Goal: Information Seeking & Learning: Check status

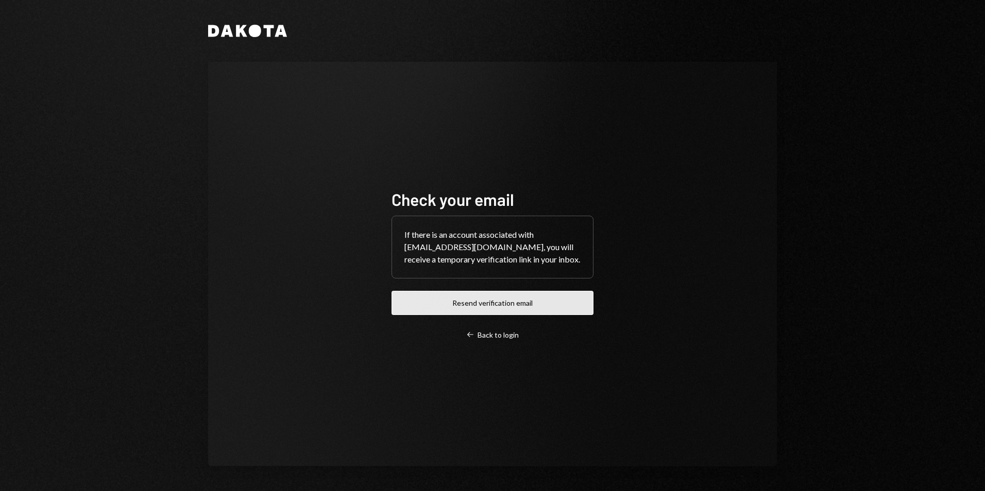
click at [472, 301] on button "Resend verification email" at bounding box center [493, 303] width 202 height 24
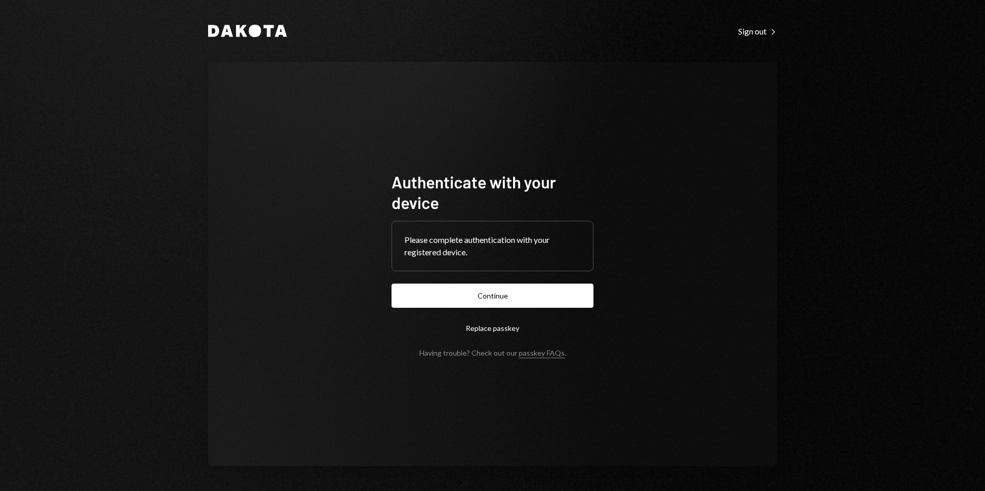
drag, startPoint x: 437, startPoint y: 293, endPoint x: 411, endPoint y: 287, distance: 26.9
click at [437, 293] on button "Continue" at bounding box center [493, 296] width 202 height 24
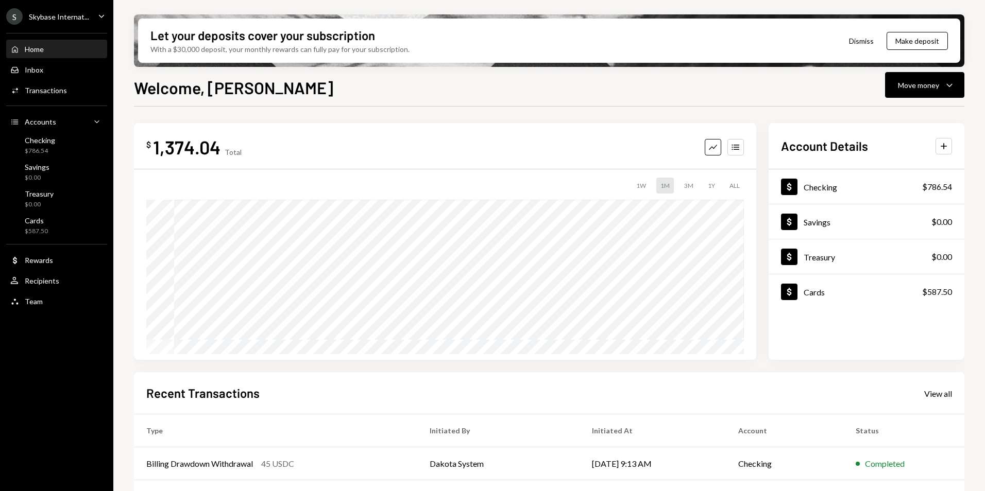
drag, startPoint x: 81, startPoint y: 16, endPoint x: 82, endPoint y: 24, distance: 7.9
click at [81, 15] on div "Skybase Internat..." at bounding box center [59, 16] width 60 height 9
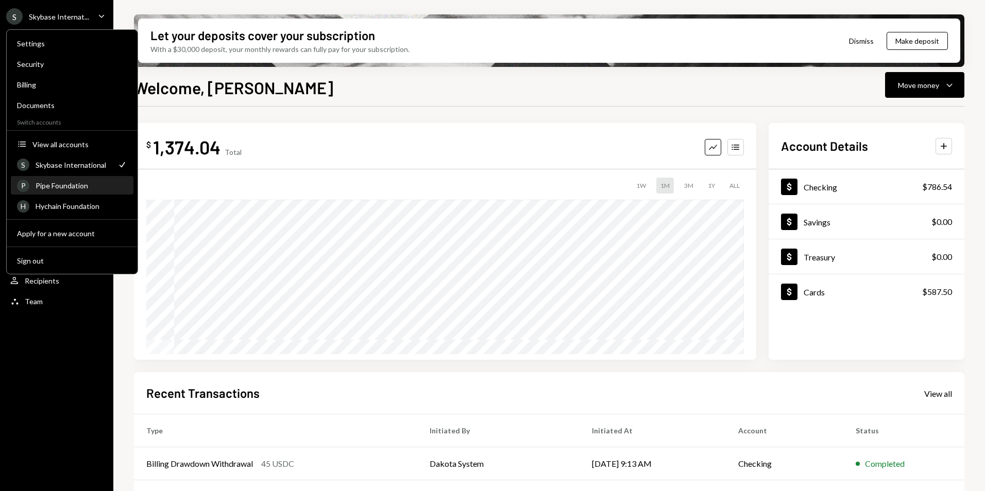
click at [60, 188] on div "Pipe Foundation" at bounding box center [82, 185] width 92 height 9
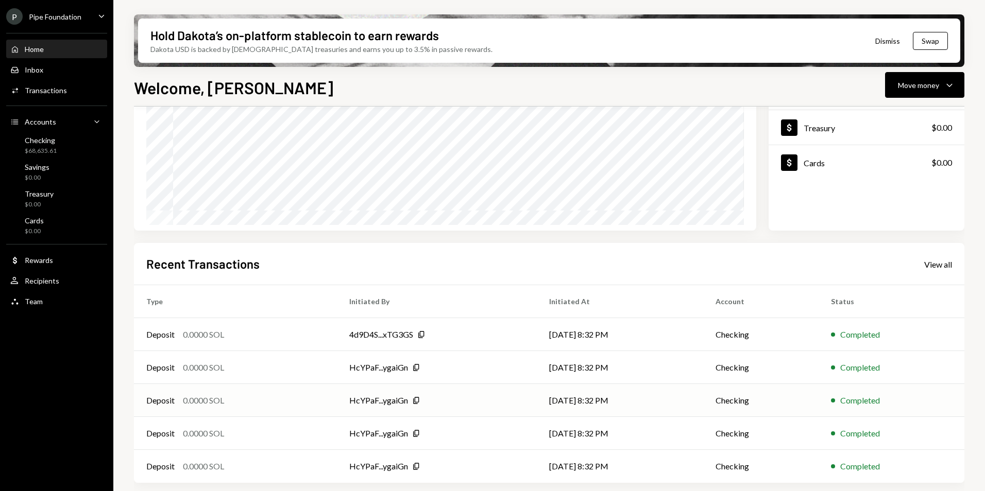
scroll to position [130, 0]
click at [940, 265] on div "View all" at bounding box center [938, 264] width 28 height 10
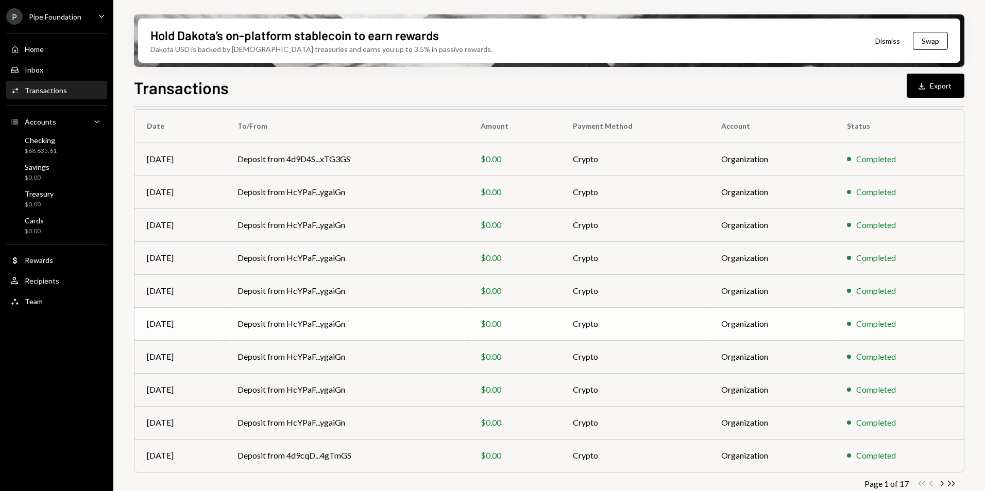
scroll to position [95, 0]
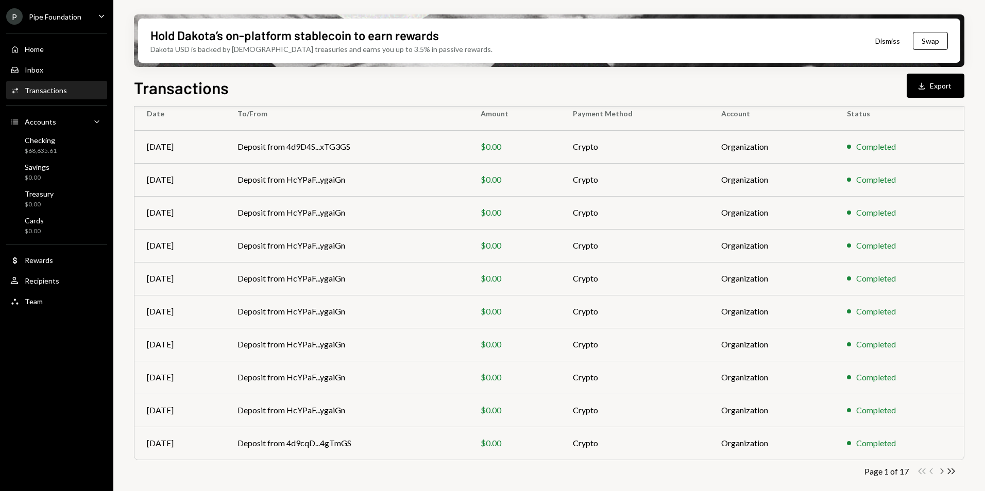
click at [941, 473] on icon "Chevron Right" at bounding box center [942, 472] width 10 height 10
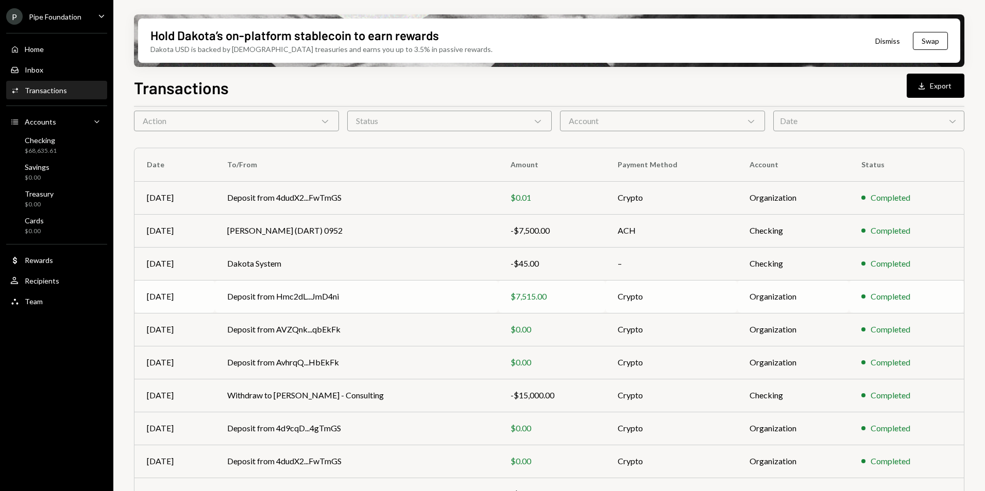
scroll to position [0, 0]
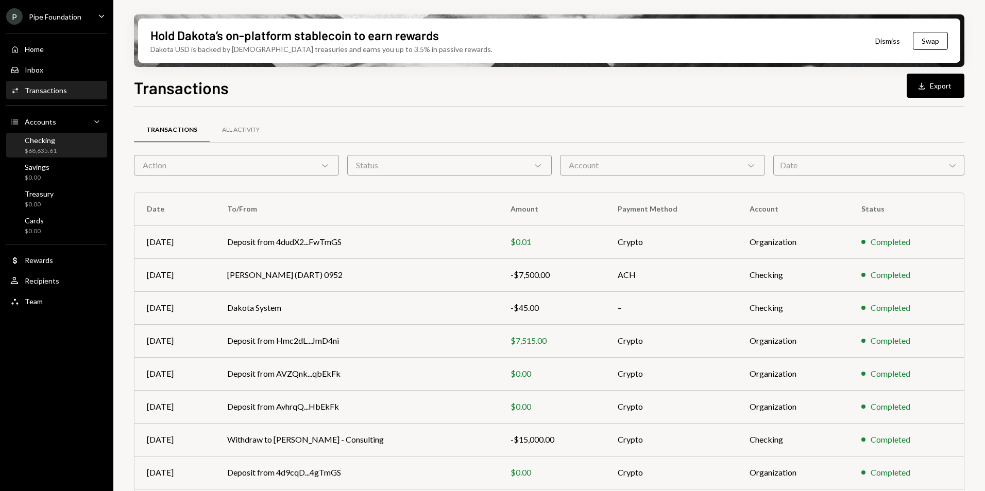
click at [43, 144] on div "Checking $68,635.61" at bounding box center [41, 146] width 32 height 20
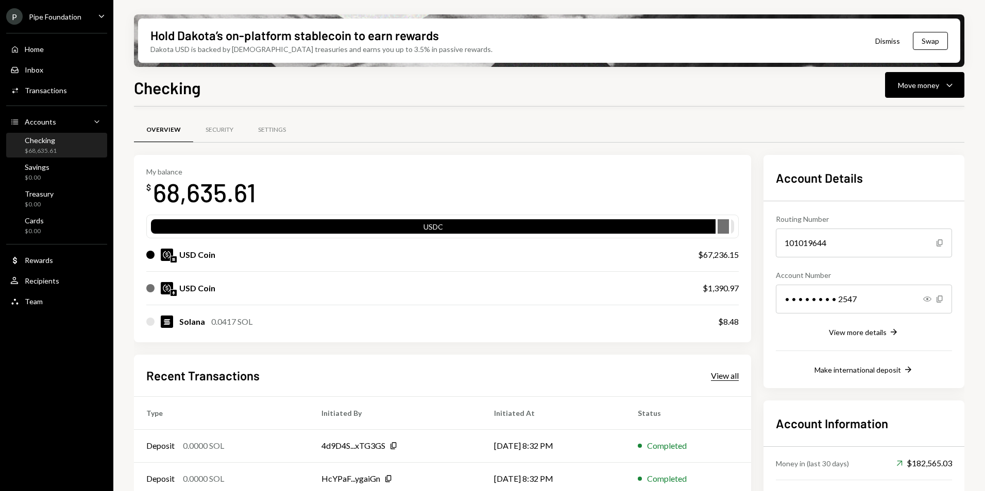
scroll to position [112, 0]
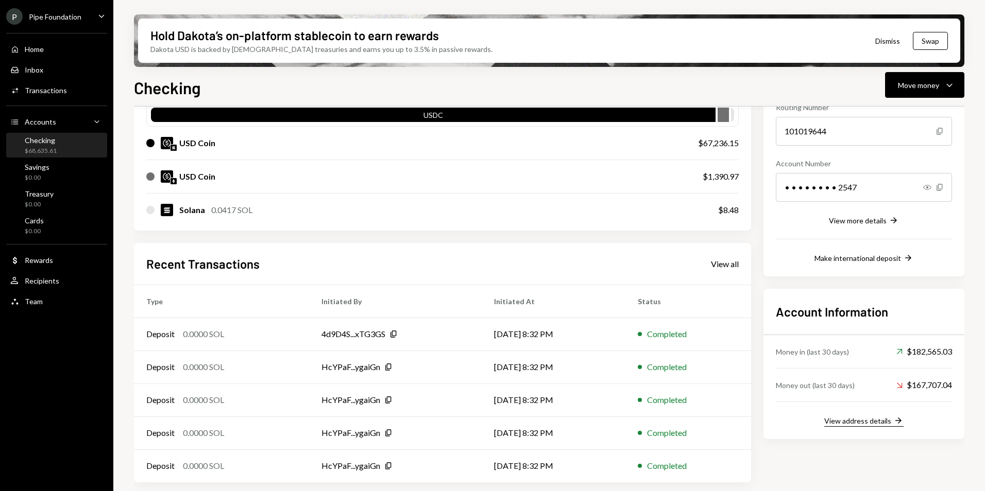
click at [870, 422] on div "View address details" at bounding box center [857, 421] width 67 height 9
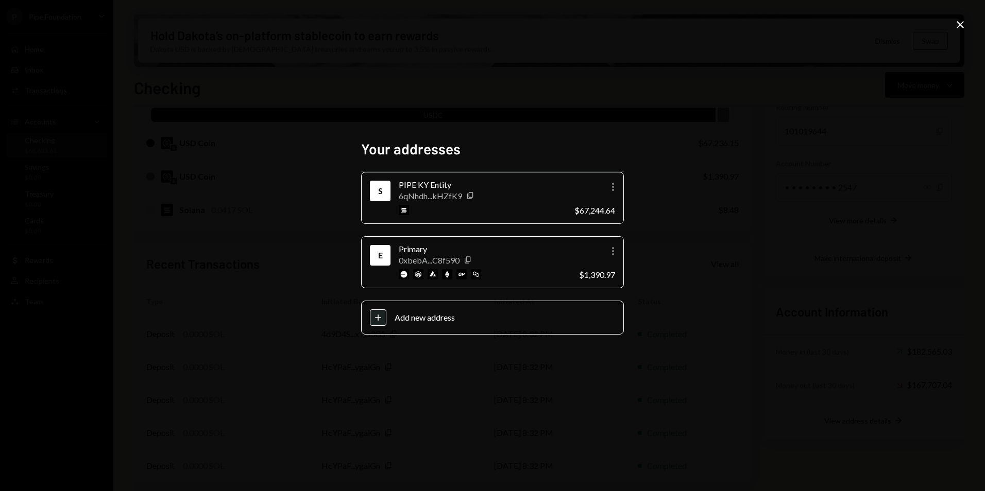
click at [962, 26] on icon at bounding box center [960, 24] width 7 height 7
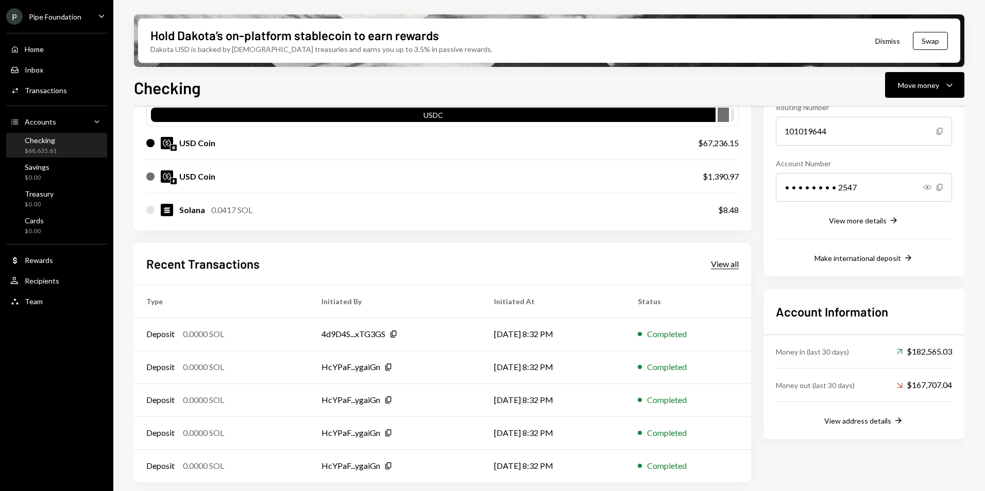
click at [725, 264] on div "View all" at bounding box center [725, 264] width 28 height 10
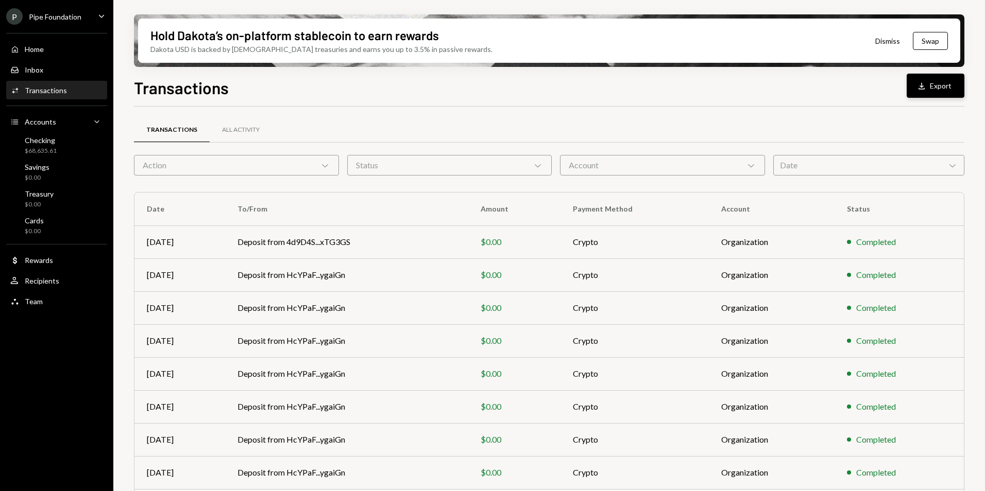
click at [930, 88] on button "Download Export" at bounding box center [936, 86] width 58 height 24
click at [50, 145] on div "Checking $68,635.61" at bounding box center [41, 146] width 32 height 20
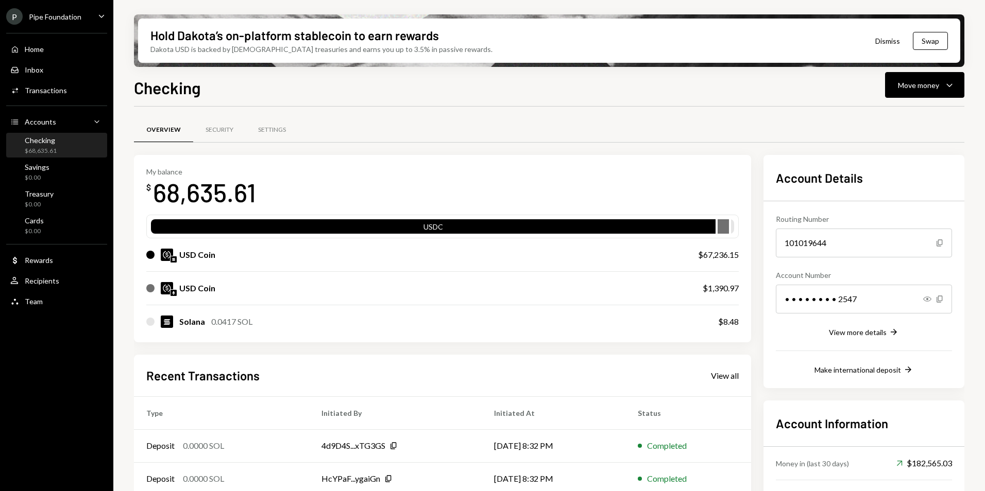
drag, startPoint x: 402, startPoint y: 106, endPoint x: 673, endPoint y: 111, distance: 271.0
click at [404, 106] on div "Checking Move money Caret Down Overview Security Settings My balance $ 68,635.6…" at bounding box center [549, 313] width 830 height 477
drag, startPoint x: 64, startPoint y: 15, endPoint x: 70, endPoint y: 24, distance: 10.4
click at [64, 15] on div "Pipe Foundation" at bounding box center [55, 16] width 53 height 9
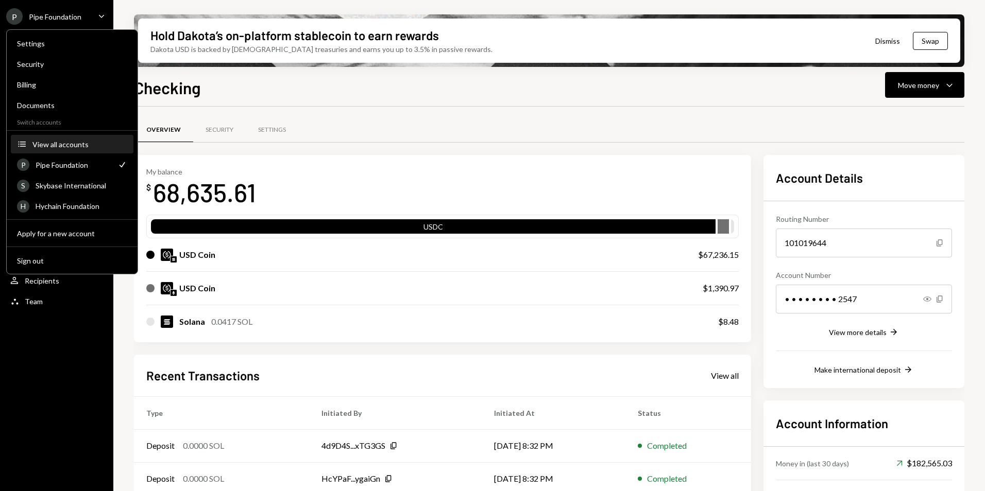
click at [70, 147] on div "View all accounts" at bounding box center [79, 144] width 95 height 9
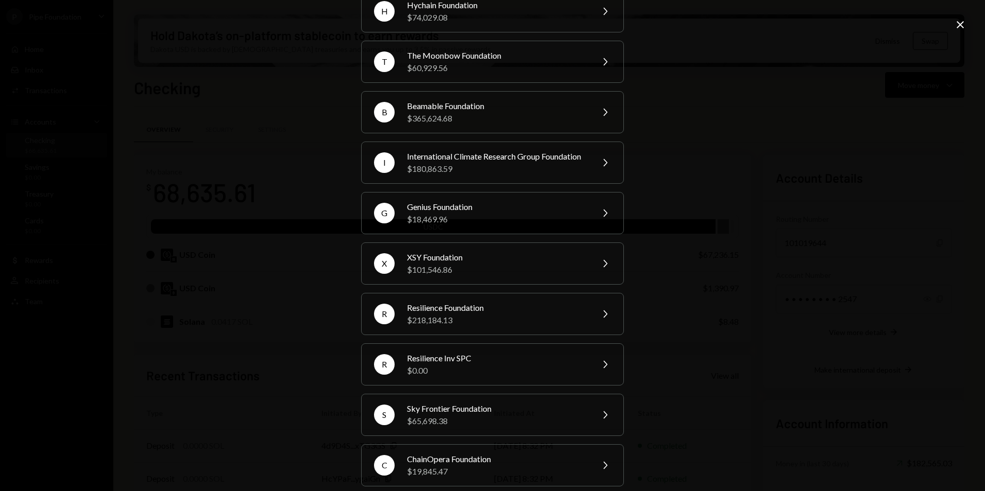
scroll to position [179, 0]
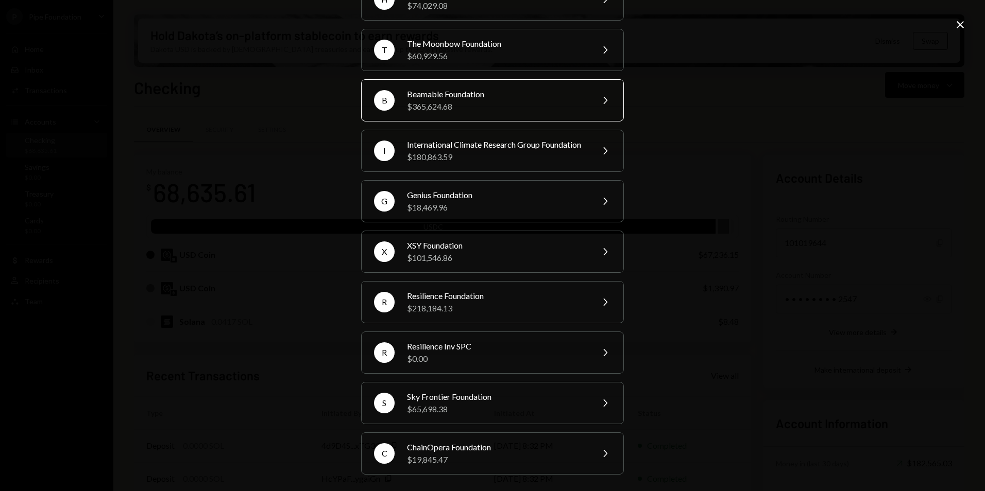
click at [450, 100] on div "$365,624.68" at bounding box center [496, 106] width 179 height 12
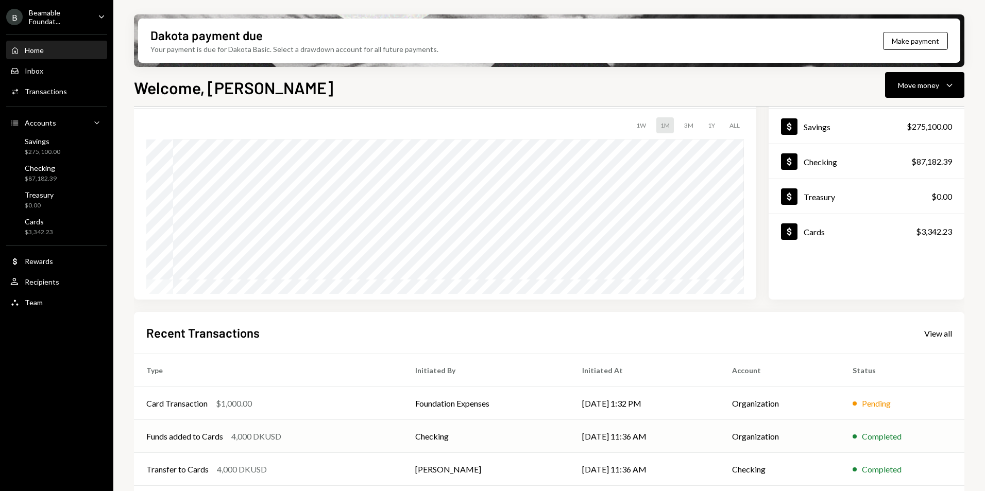
scroll to position [130, 0]
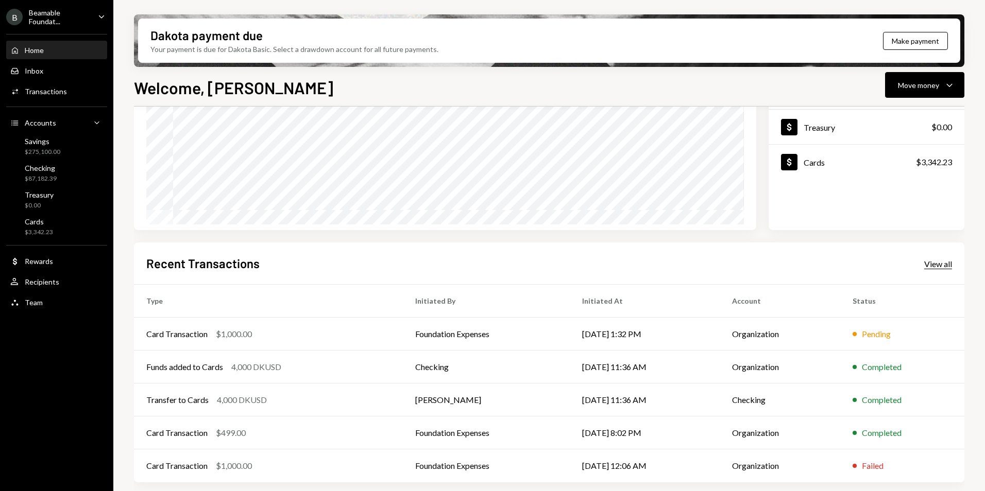
click at [937, 263] on div "View all" at bounding box center [938, 264] width 28 height 10
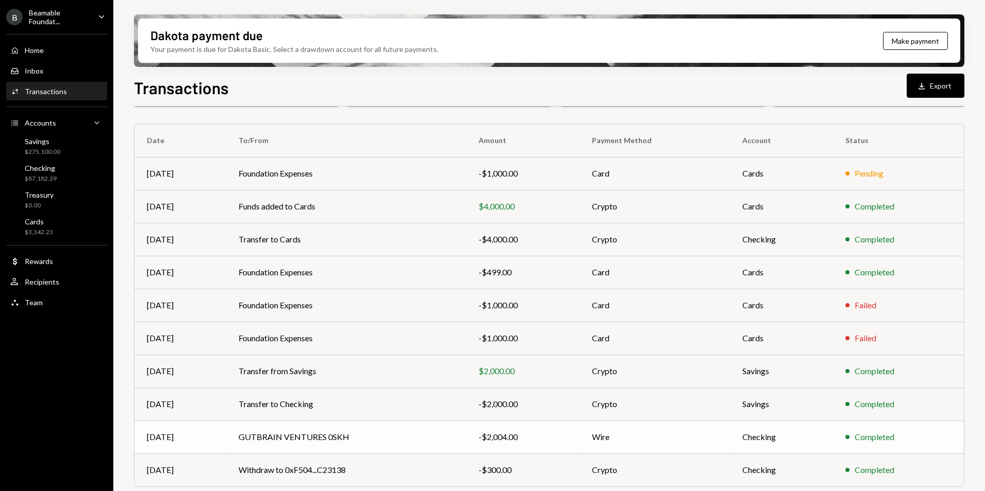
scroll to position [95, 0]
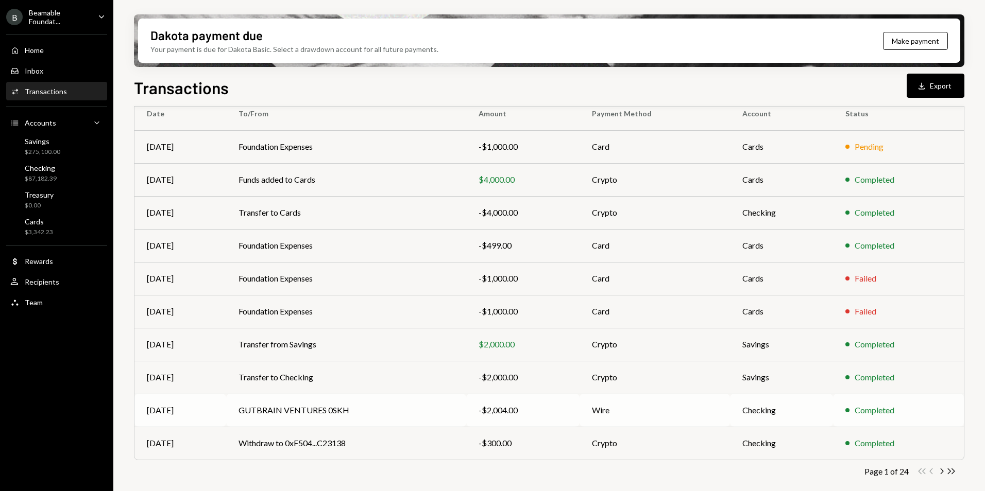
click at [528, 408] on div "-$2,004.00" at bounding box center [523, 410] width 89 height 12
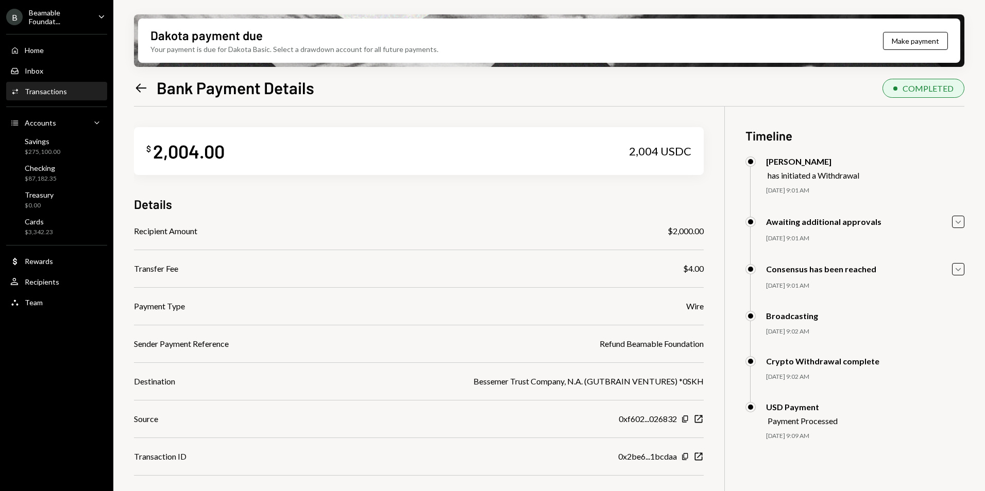
click at [143, 87] on icon "Left Arrow" at bounding box center [141, 88] width 14 height 14
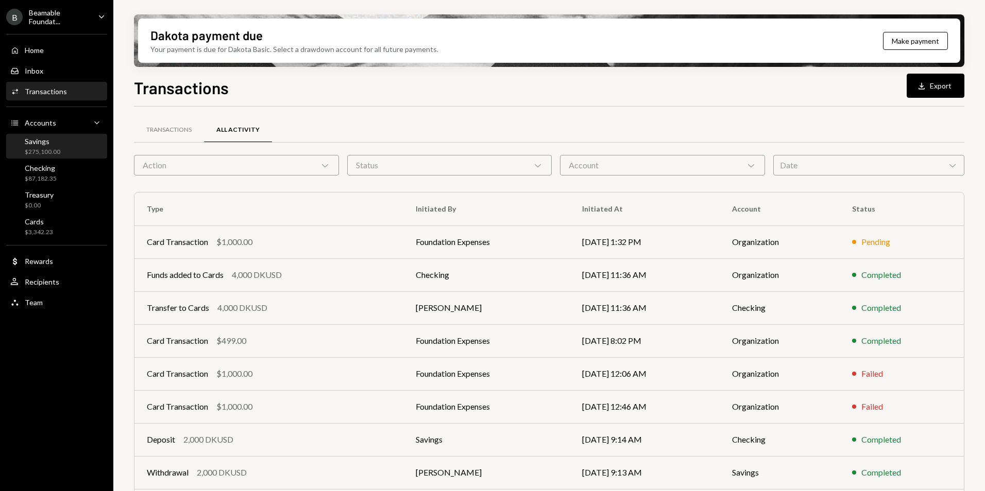
click at [44, 145] on div "Savings" at bounding box center [43, 141] width 36 height 9
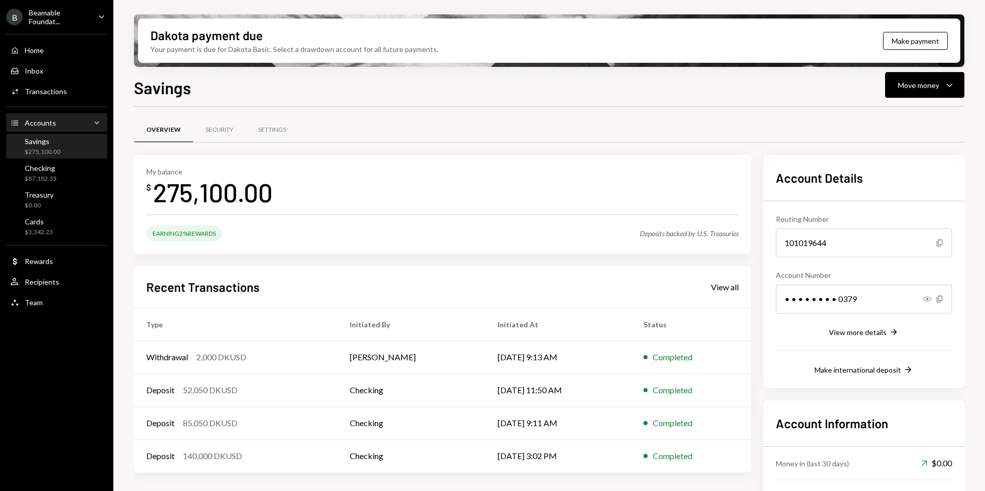
click at [52, 124] on div "Accounts" at bounding box center [40, 122] width 31 height 9
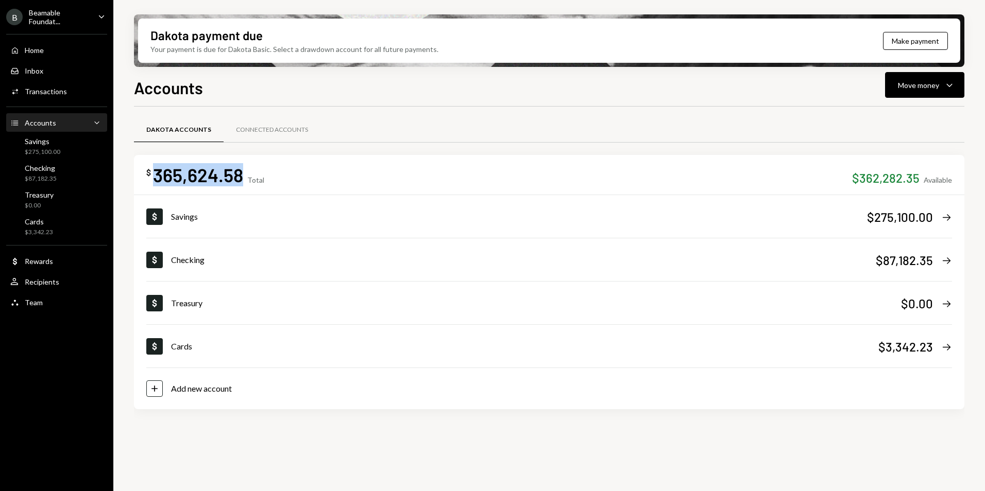
drag, startPoint x: 240, startPoint y: 175, endPoint x: 150, endPoint y: 175, distance: 89.1
click at [150, 175] on div "$ 365,624.58 Total" at bounding box center [205, 174] width 118 height 23
copy div "365,624.58"
click at [49, 98] on div "Activities Transactions" at bounding box center [56, 92] width 93 height 18
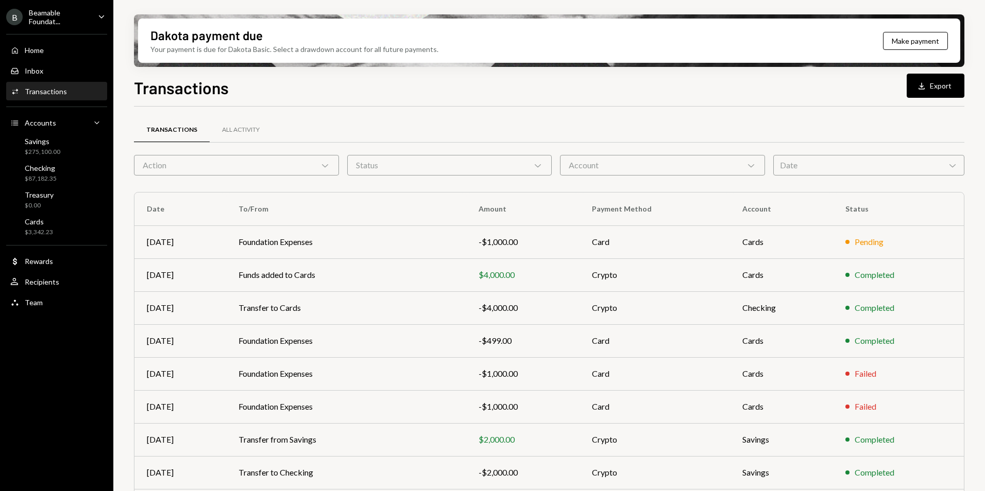
scroll to position [52, 0]
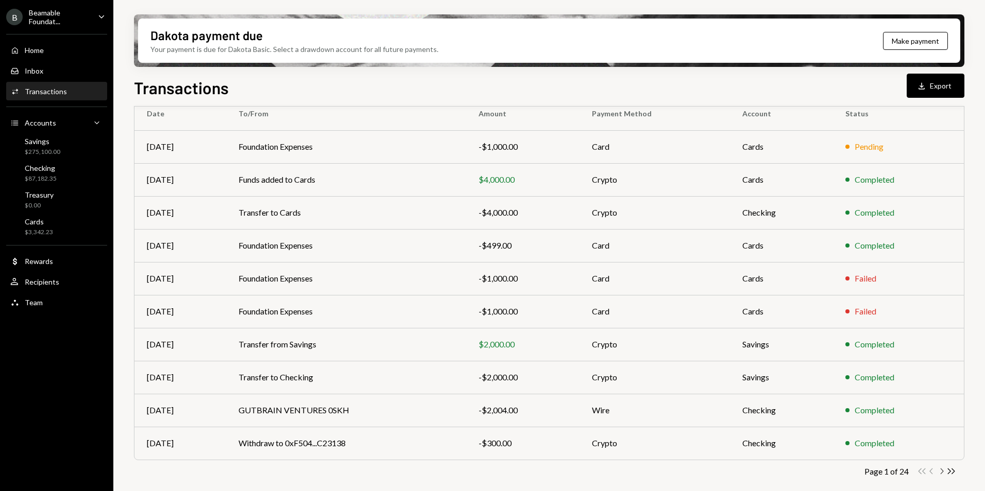
click at [941, 472] on icon "Chevron Right" at bounding box center [942, 472] width 10 height 10
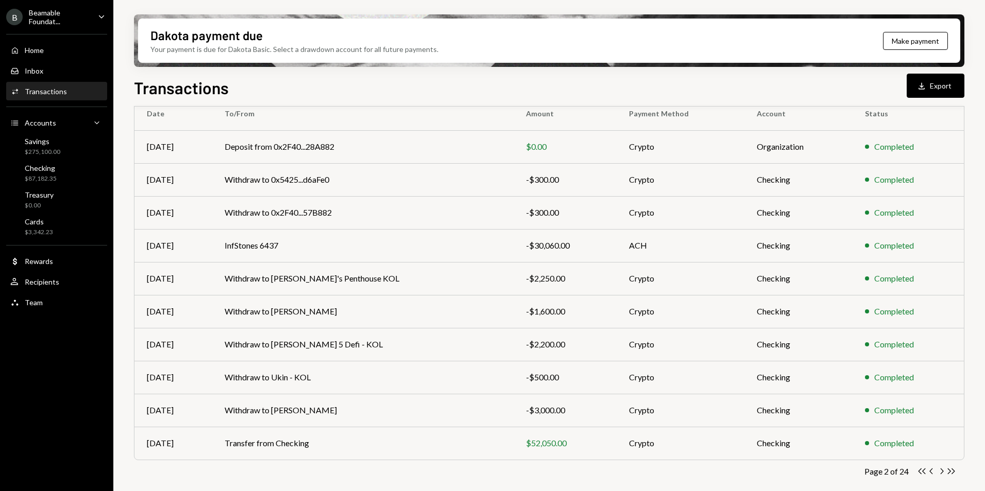
drag, startPoint x: 939, startPoint y: 473, endPoint x: 891, endPoint y: 439, distance: 58.7
click at [939, 473] on icon "Chevron Right" at bounding box center [942, 472] width 10 height 10
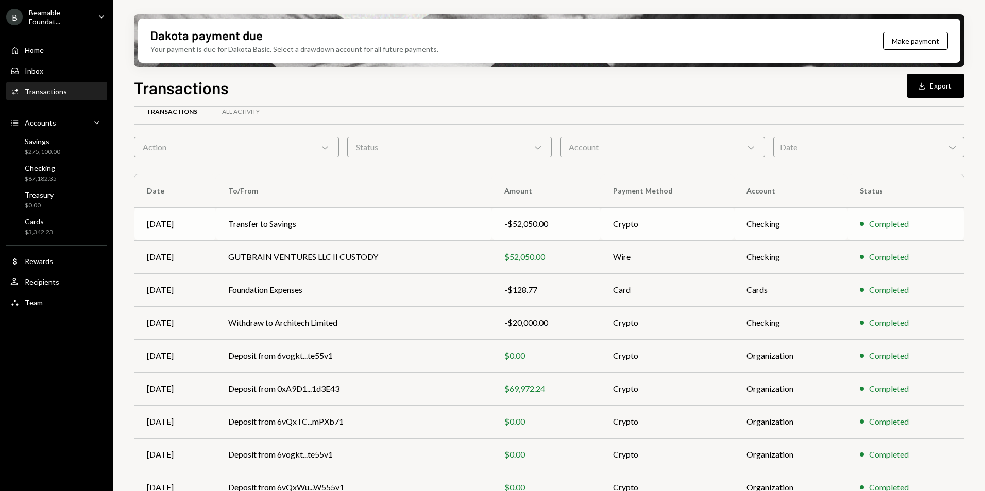
scroll to position [0, 0]
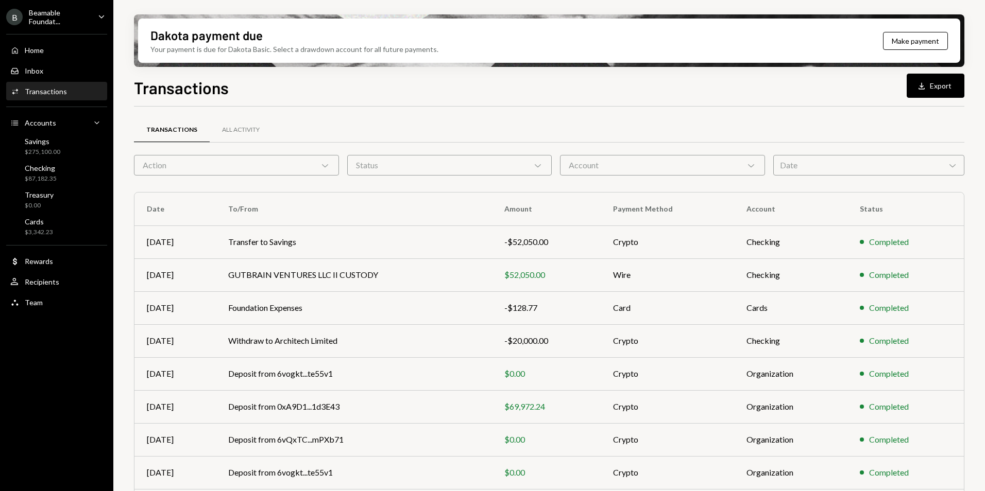
drag, startPoint x: 53, startPoint y: 19, endPoint x: 59, endPoint y: 28, distance: 11.4
click at [53, 19] on div "Beamable Foundat..." at bounding box center [59, 17] width 61 height 18
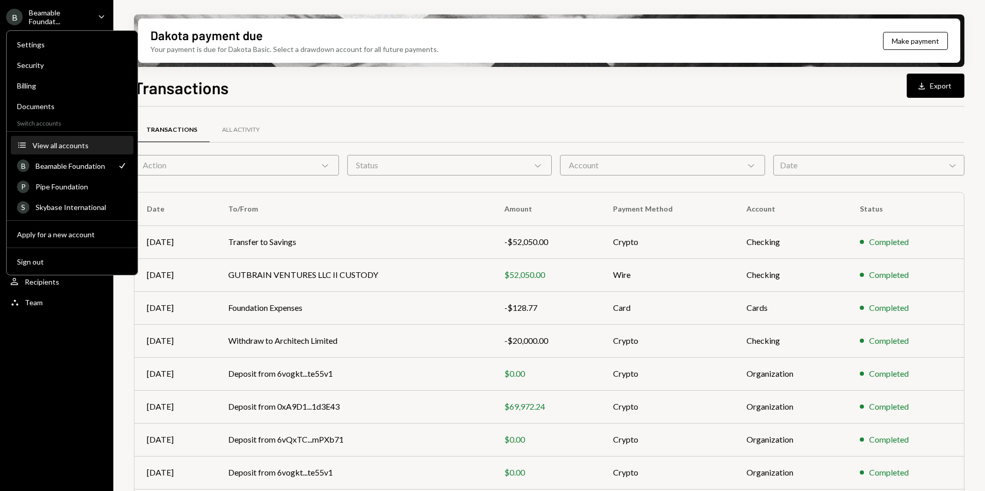
click at [62, 143] on div "View all accounts" at bounding box center [79, 145] width 95 height 9
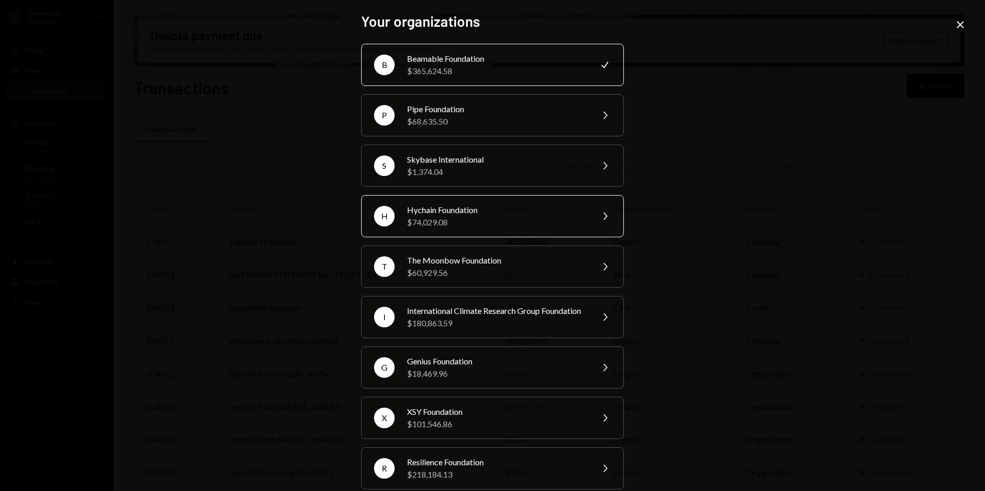
click at [442, 207] on div "Hychain Foundation" at bounding box center [496, 210] width 179 height 12
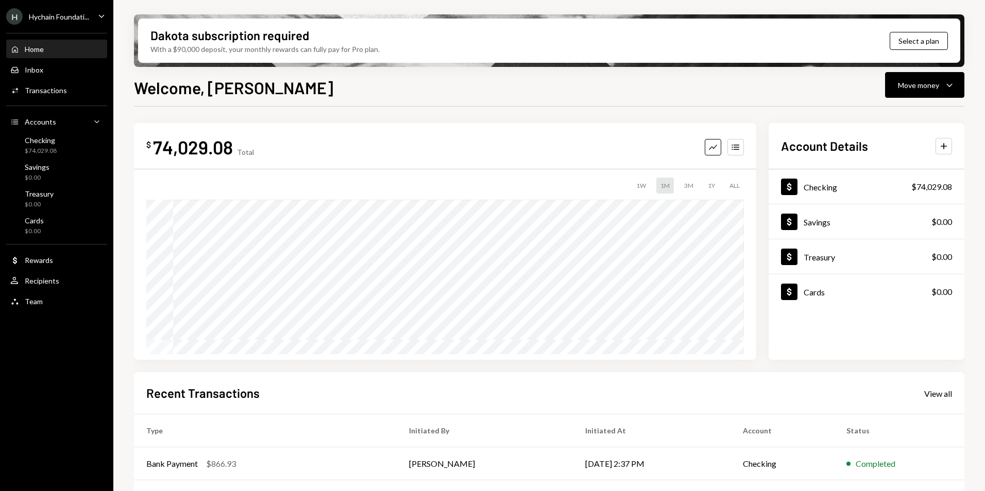
click at [275, 397] on div "Recent Transactions View all" at bounding box center [549, 393] width 806 height 17
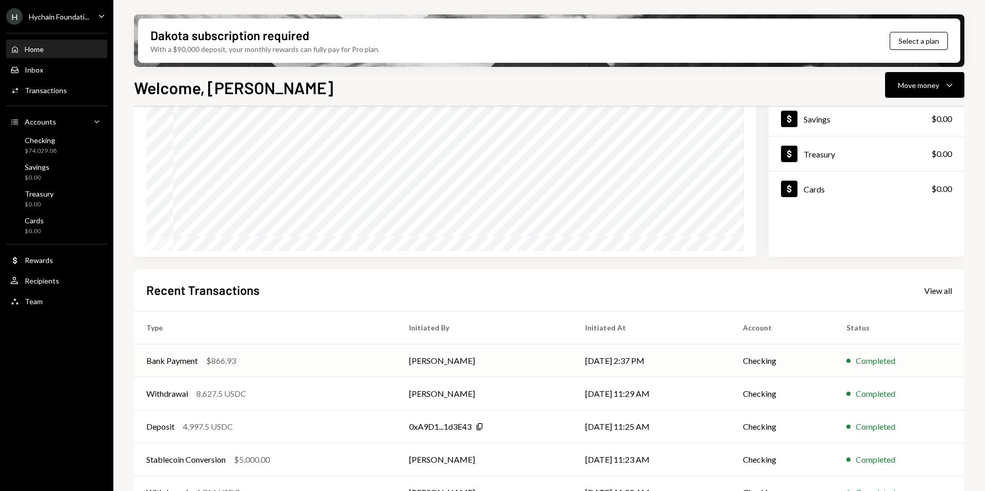
click at [565, 362] on td "[PERSON_NAME]" at bounding box center [485, 361] width 176 height 33
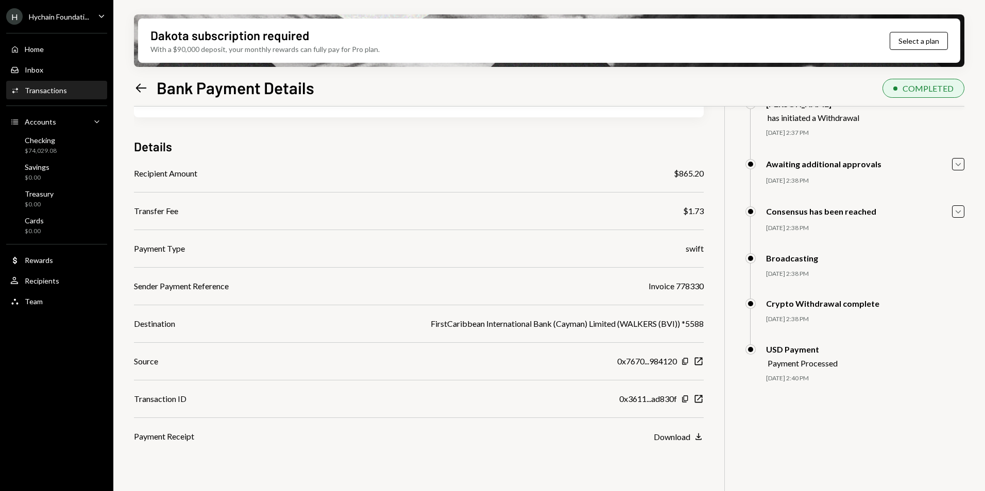
scroll to position [82, 0]
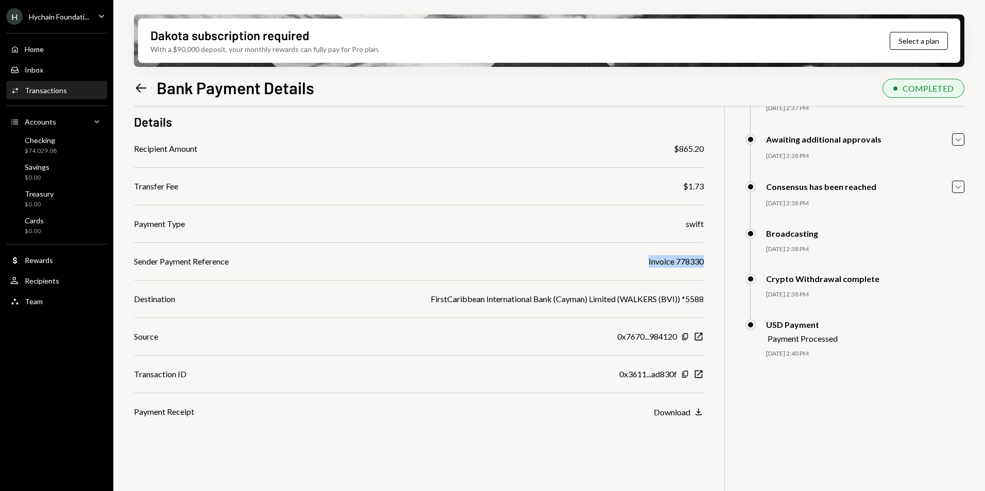
drag, startPoint x: 645, startPoint y: 260, endPoint x: 708, endPoint y: 264, distance: 63.0
click at [708, 264] on div "$ 866.93 866.93 USDC Details Recipient Amount $865.20 Transfer Fee $1.73 Paymen…" at bounding box center [549, 269] width 830 height 491
copy div "Invoice 778330"
click at [671, 266] on div "Invoice 778330" at bounding box center [676, 262] width 55 height 12
drag, startPoint x: 677, startPoint y: 261, endPoint x: 709, endPoint y: 262, distance: 32.0
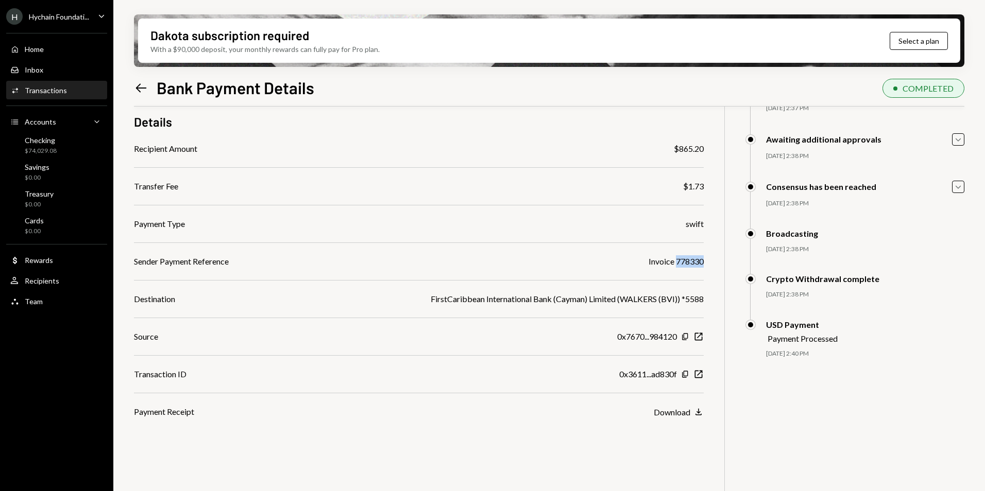
click at [709, 262] on div "$ 866.93 866.93 USDC Details Recipient Amount $865.20 Transfer Fee $1.73 Paymen…" at bounding box center [549, 269] width 830 height 491
copy div "778330"
drag, startPoint x: 620, startPoint y: 428, endPoint x: 643, endPoint y: 383, distance: 50.7
click at [620, 428] on div "$ 866.93 866.93 USDC Details Recipient Amount $865.20 Transfer Fee $1.73 Paymen…" at bounding box center [549, 269] width 830 height 491
drag, startPoint x: 675, startPoint y: 263, endPoint x: 705, endPoint y: 264, distance: 29.9
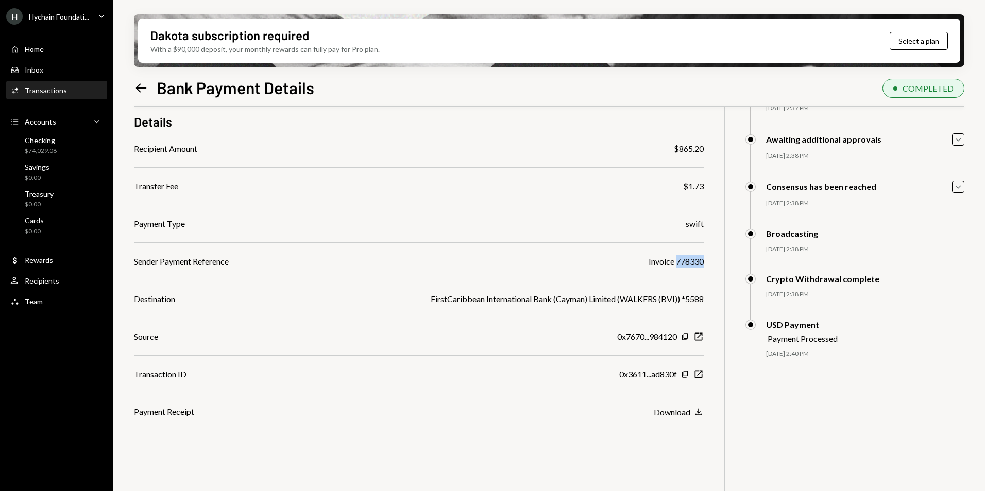
click at [705, 264] on div "$ 866.93 866.93 USDC Details Recipient Amount $865.20 Transfer Fee $1.73 Paymen…" at bounding box center [549, 269] width 830 height 491
copy div "778330"
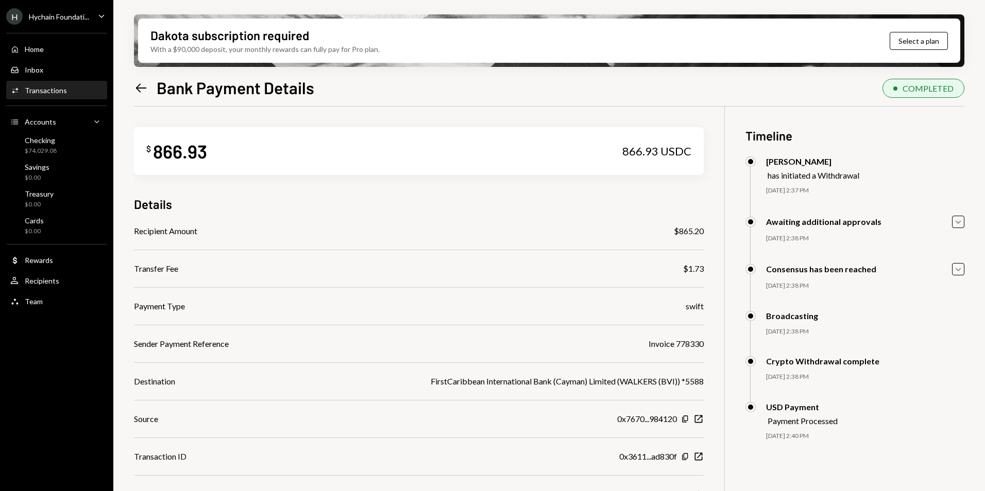
click at [57, 20] on div "Hychain Foundati..." at bounding box center [59, 16] width 60 height 9
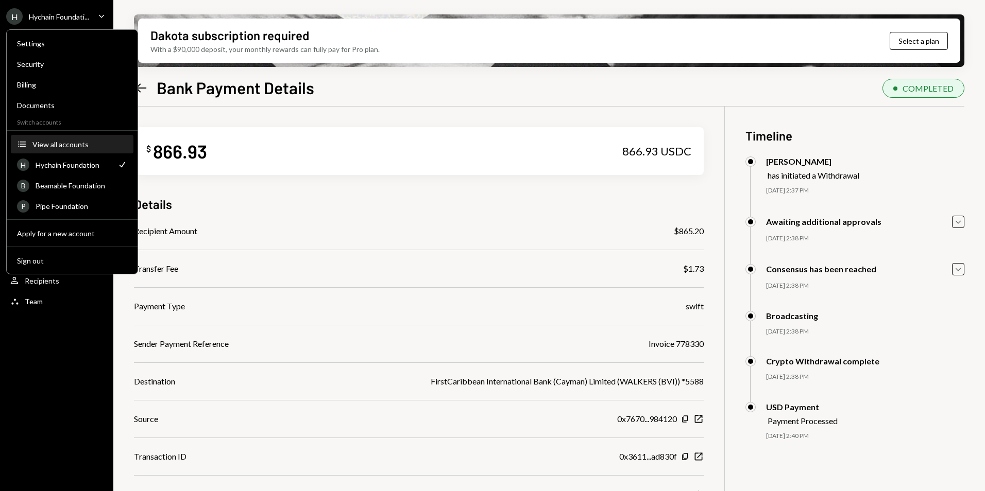
click at [51, 140] on div "View all accounts" at bounding box center [79, 144] width 95 height 9
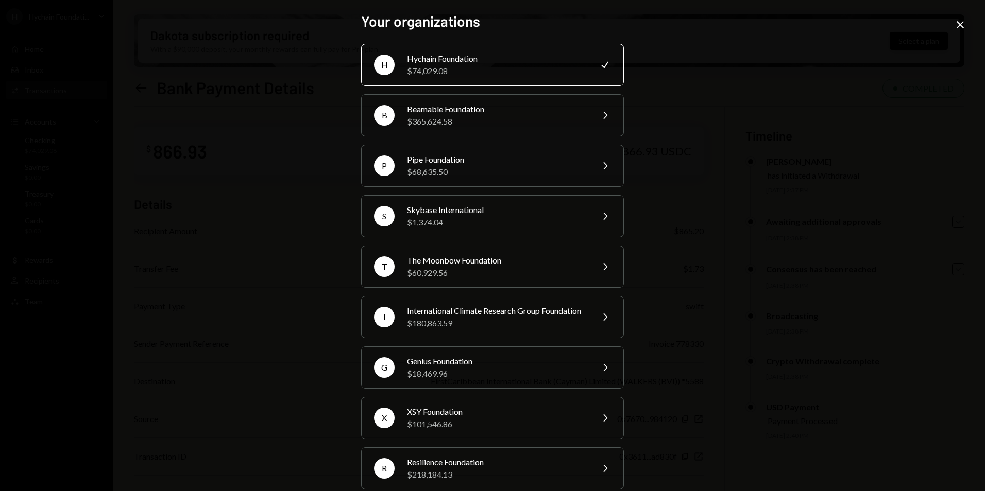
click at [962, 24] on icon "Close" at bounding box center [960, 25] width 12 height 12
